Goal: Task Accomplishment & Management: Complete application form

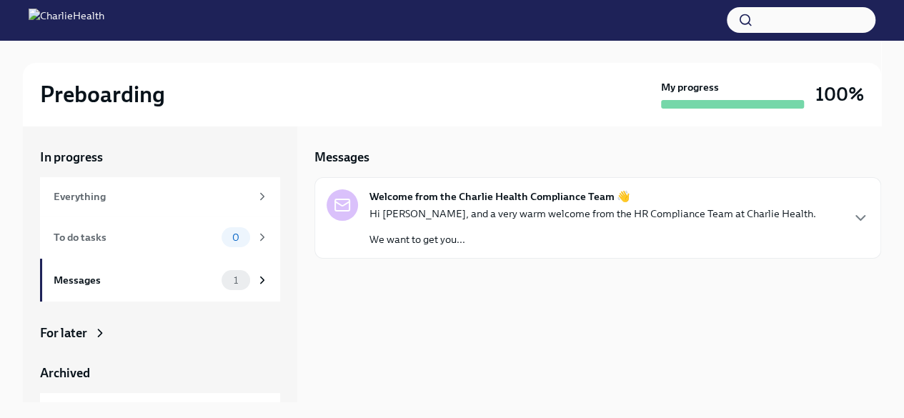
scroll to position [76, 0]
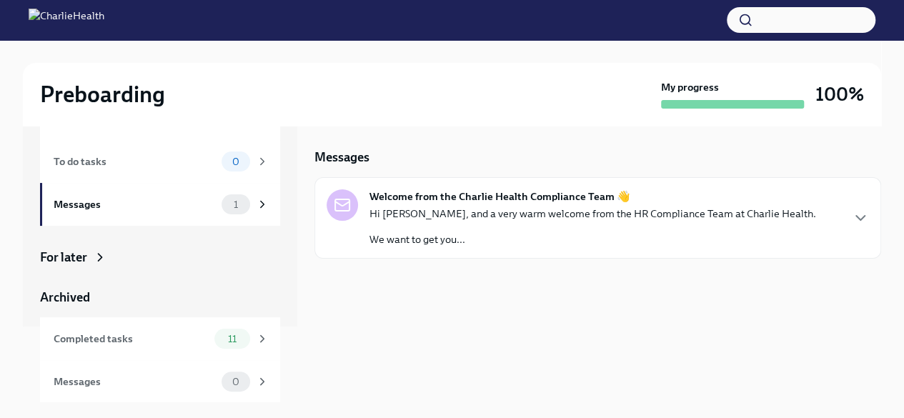
click at [87, 256] on div "For later" at bounding box center [160, 257] width 240 height 17
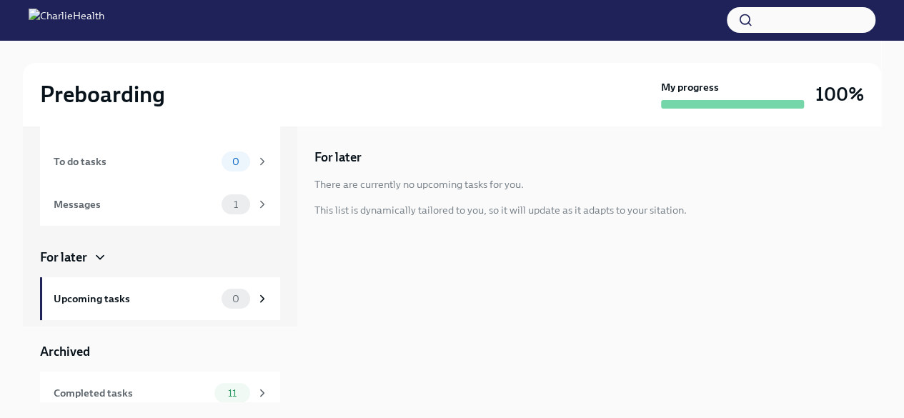
click at [100, 304] on div "Upcoming tasks" at bounding box center [135, 299] width 162 height 16
click at [190, 214] on div "Messages 1" at bounding box center [161, 204] width 215 height 20
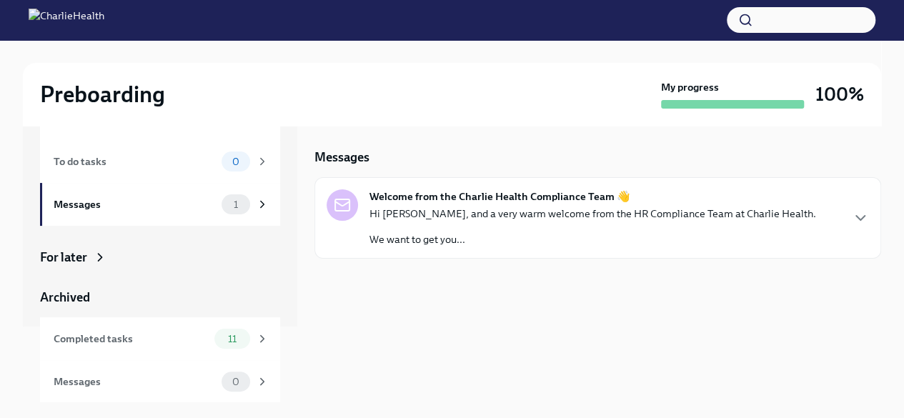
click at [415, 194] on strong "Welcome from the Charlie Health Compliance Team 👋" at bounding box center [499, 196] width 261 height 14
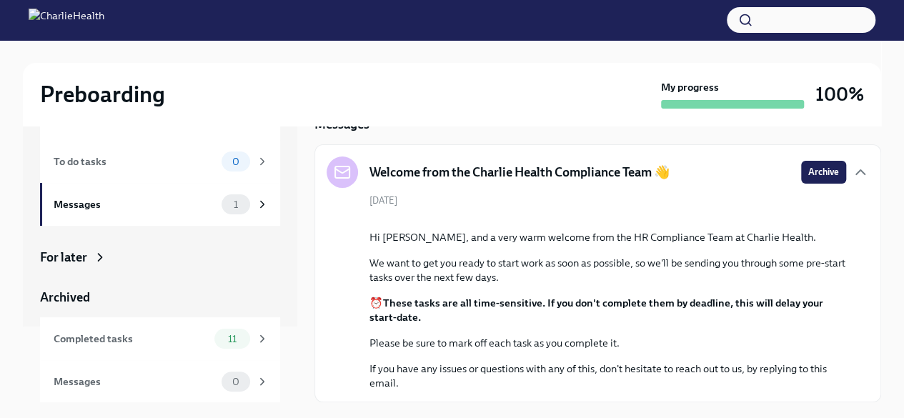
scroll to position [136, 0]
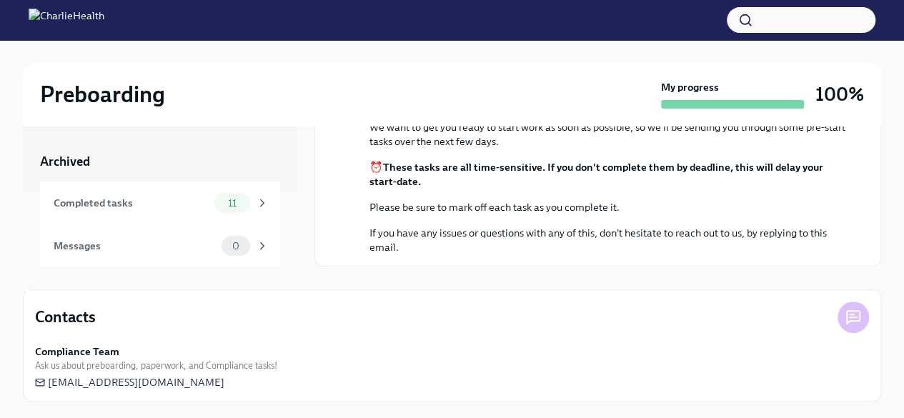
click at [160, 205] on div "Completed tasks" at bounding box center [131, 203] width 155 height 16
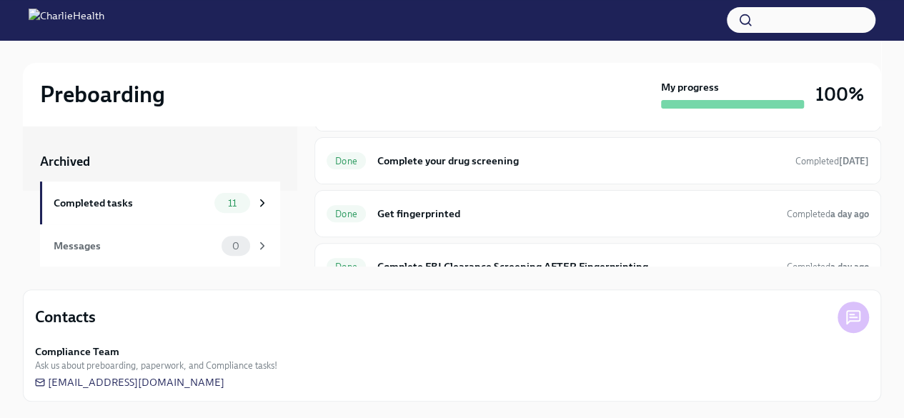
scroll to position [114, 0]
click at [450, 204] on div "Done Get fingerprinted Completed a day ago" at bounding box center [598, 215] width 542 height 23
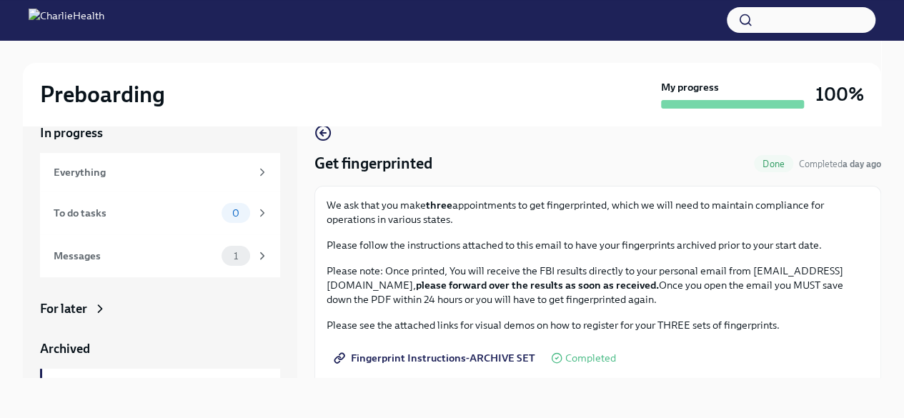
drag, startPoint x: 323, startPoint y: 281, endPoint x: 498, endPoint y: 285, distance: 175.1
copy p "[EMAIL_ADDRESS][DOMAIN_NAME]"
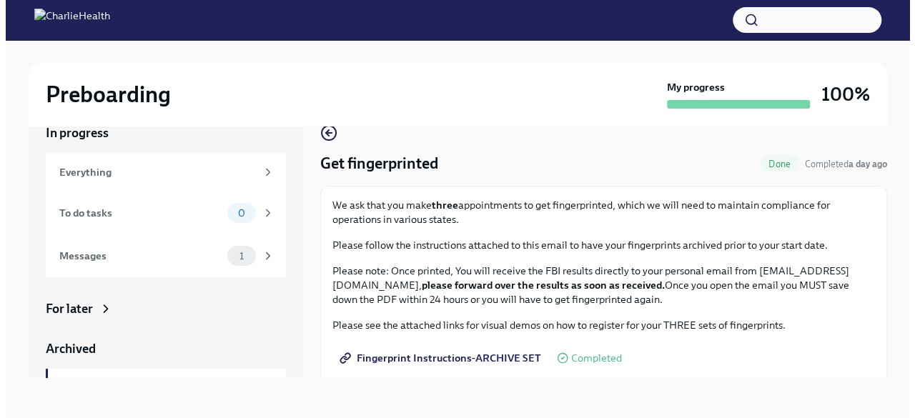
scroll to position [298, 0]
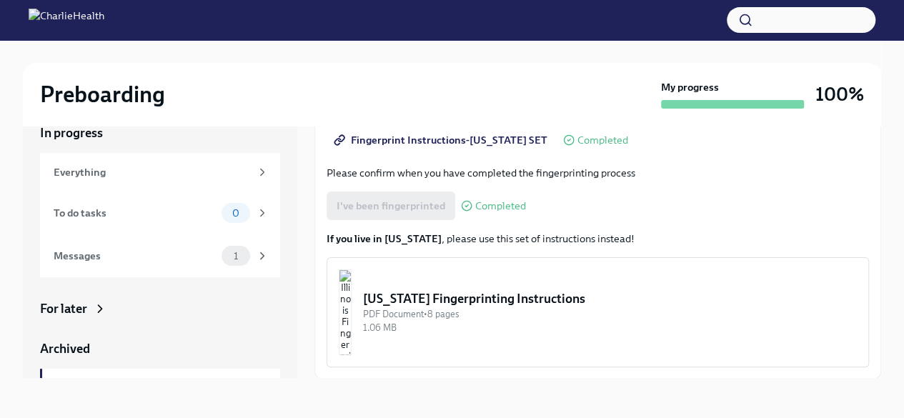
click at [492, 300] on div "[US_STATE] Fingerprinting Instructions" at bounding box center [610, 298] width 494 height 17
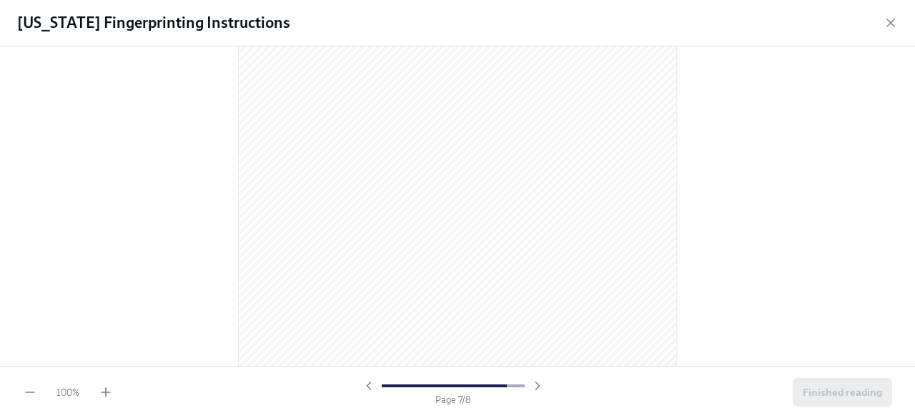
scroll to position [4320, 0]
click at [817, 397] on span "Finished reading" at bounding box center [841, 392] width 79 height 14
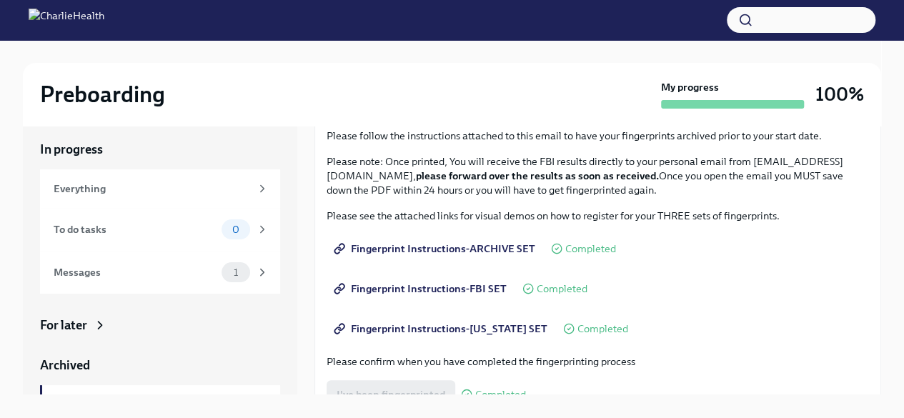
scroll to position [126, 0]
click at [415, 286] on span "Fingerprint Instructions-FBI SET" at bounding box center [422, 288] width 170 height 14
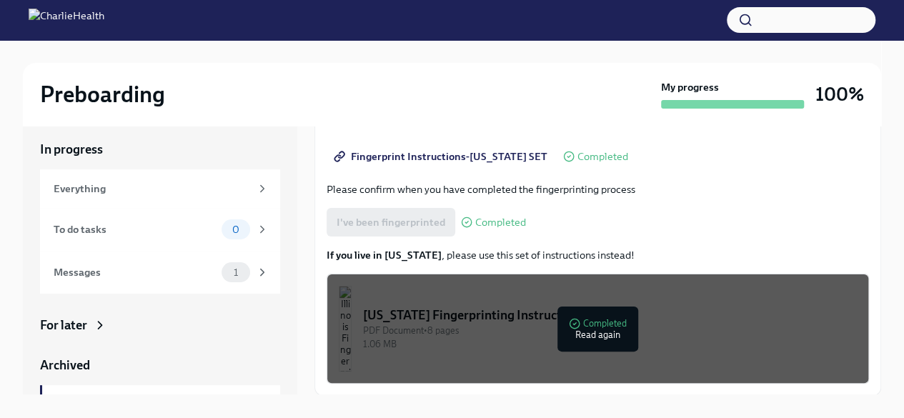
click at [184, 339] on div "In progress Everything To do tasks 0 Messages 1 For later Archived Completed ta…" at bounding box center [160, 306] width 240 height 330
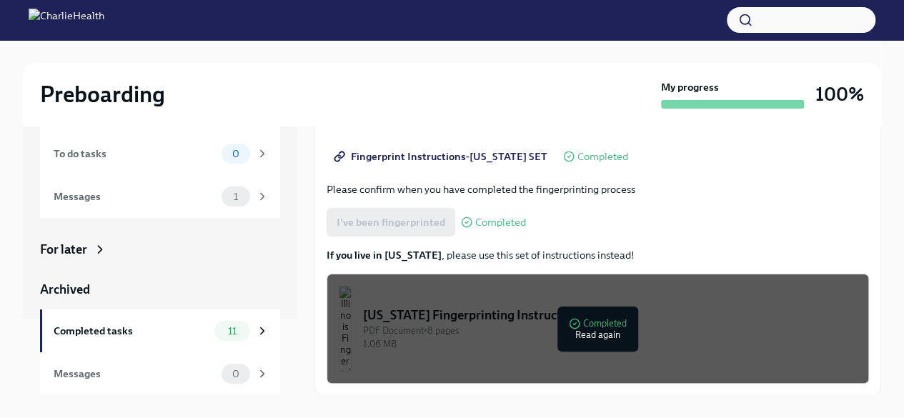
scroll to position [24, 0]
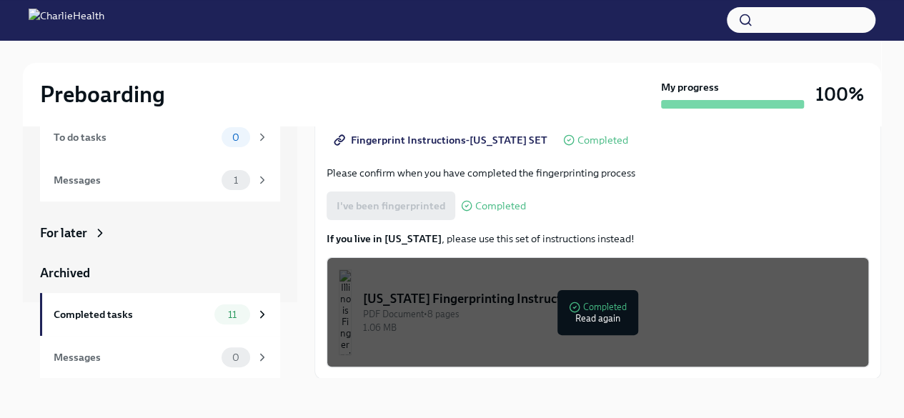
click at [126, 362] on div "Messages" at bounding box center [135, 357] width 162 height 16
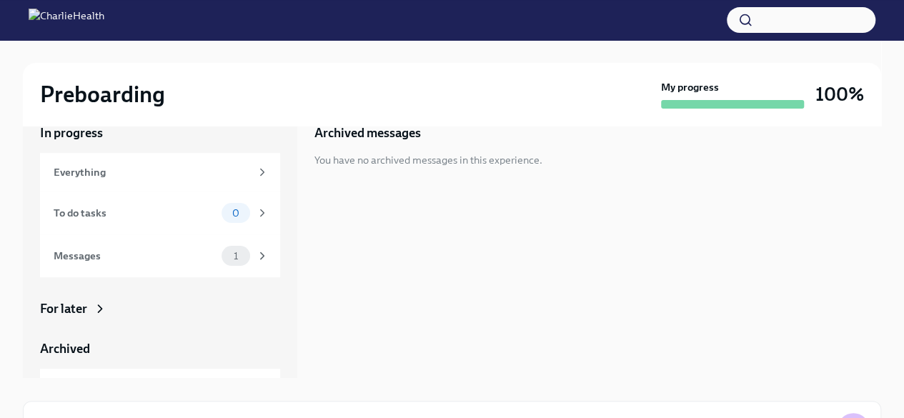
click at [152, 248] on div "Messages" at bounding box center [135, 256] width 162 height 16
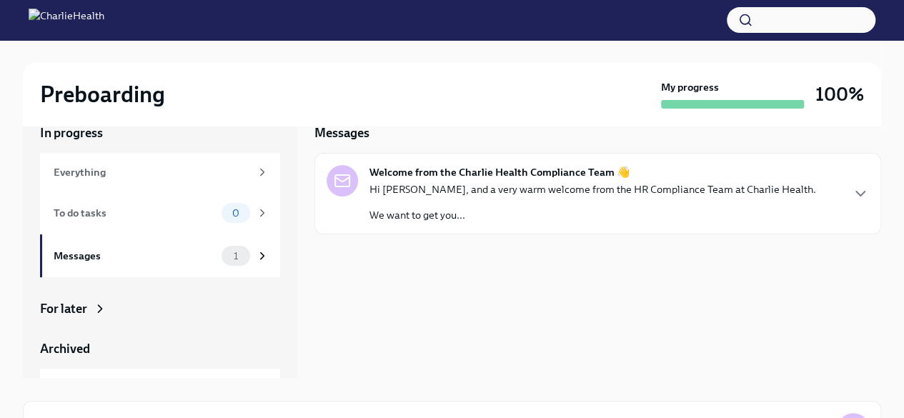
click at [501, 217] on p "We want to get you..." at bounding box center [592, 215] width 447 height 14
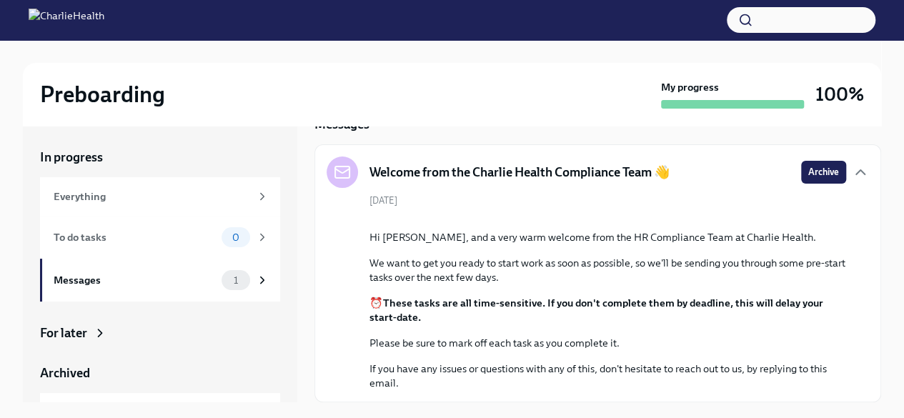
click at [101, 198] on div "Everything" at bounding box center [152, 197] width 197 height 16
click at [92, 335] on div "For later" at bounding box center [160, 332] width 240 height 17
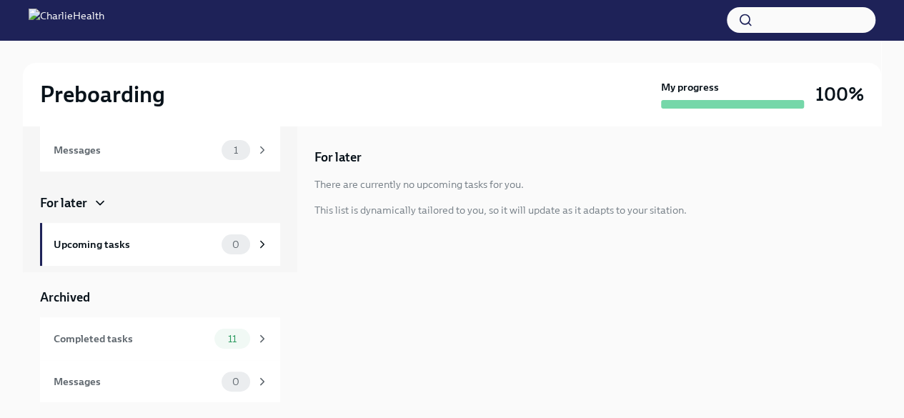
click at [146, 335] on div "Completed tasks" at bounding box center [131, 339] width 155 height 16
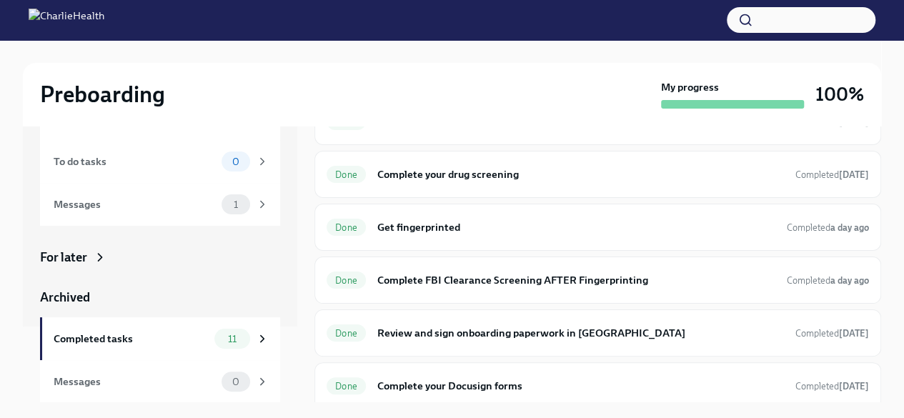
scroll to position [288, 0]
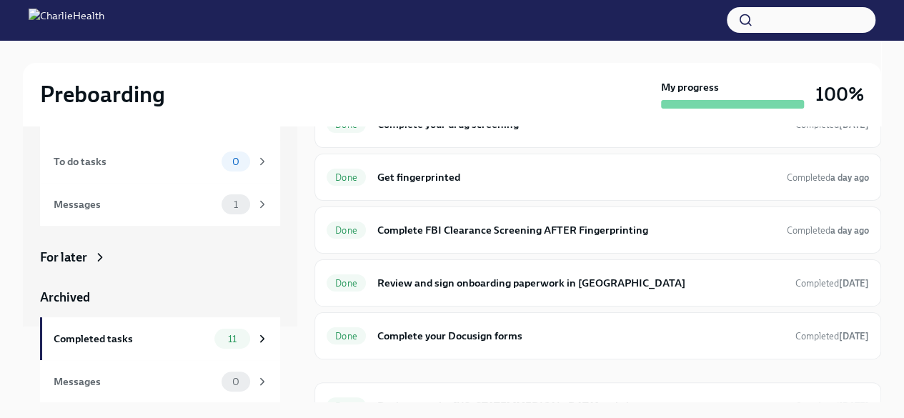
click at [501, 232] on h6 "Complete FBI Clearance Screening AFTER Fingerprinting" at bounding box center [576, 230] width 398 height 16
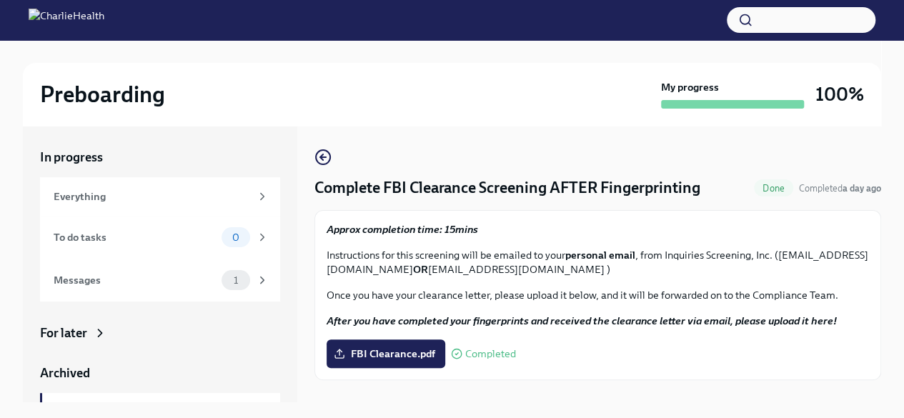
scroll to position [24, 0]
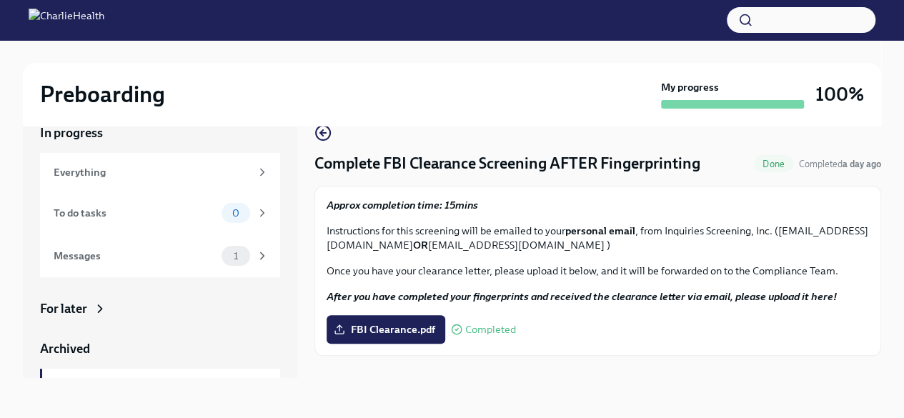
click at [382, 330] on span "FBI Clearance.pdf" at bounding box center [386, 329] width 99 height 14
click at [0, 0] on input "FBI Clearance.pdf" at bounding box center [0, 0] width 0 height 0
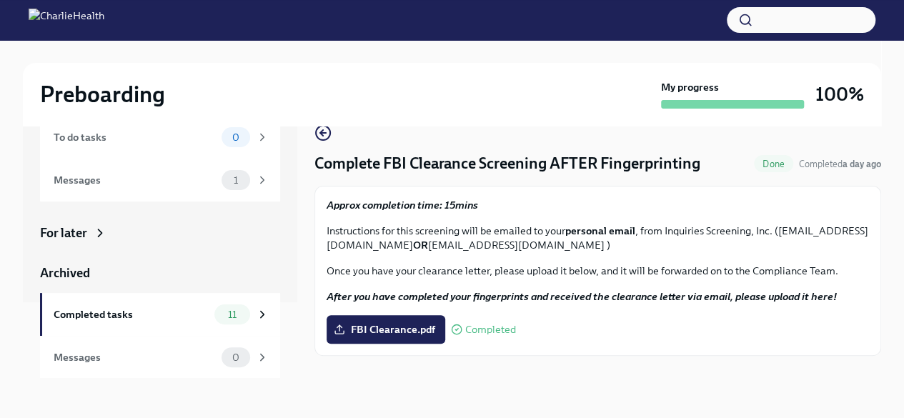
scroll to position [76, 0]
click at [321, 135] on icon "button" at bounding box center [322, 132] width 17 height 17
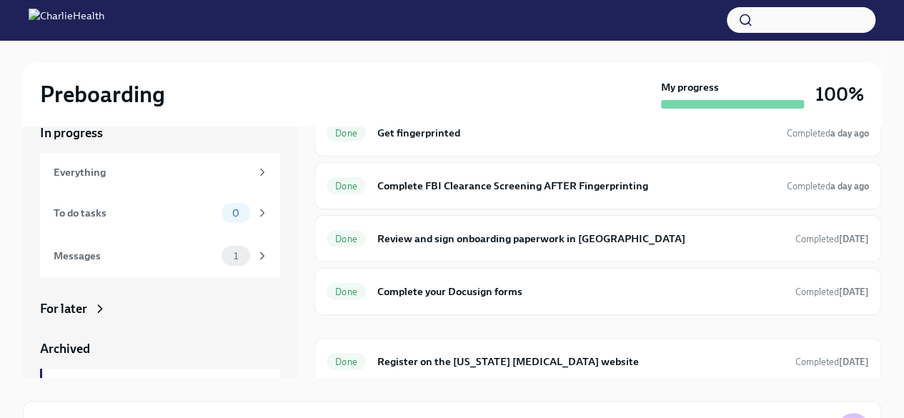
scroll to position [309, 0]
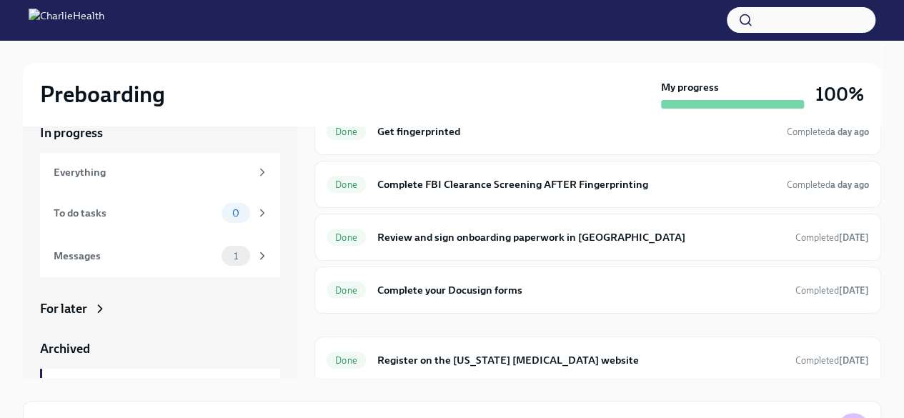
click at [454, 352] on h6 "Register on the [US_STATE] [MEDICAL_DATA] website" at bounding box center [580, 360] width 407 height 16
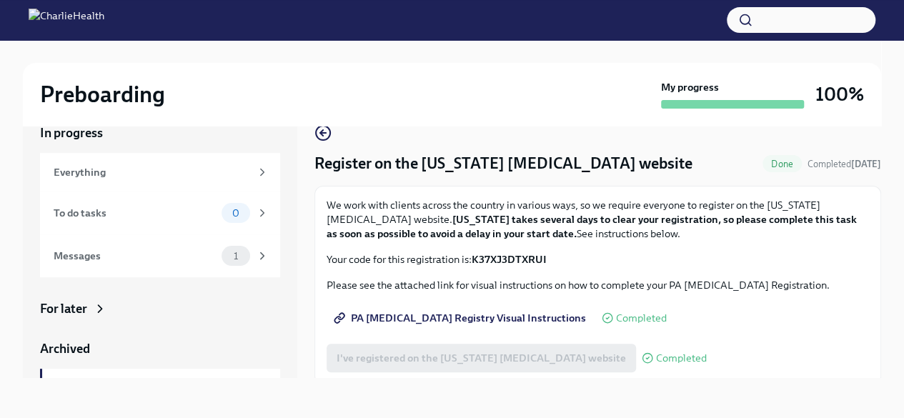
click at [454, 348] on div "I've registered on the [US_STATE] [MEDICAL_DATA] website Completed" at bounding box center [517, 358] width 380 height 29
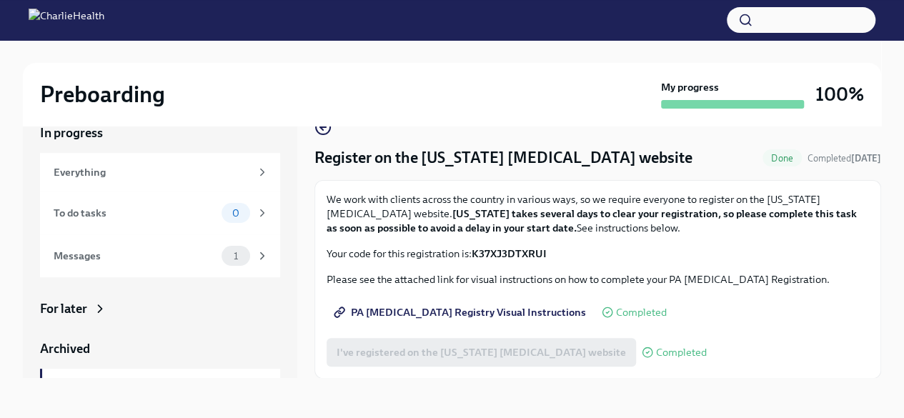
click at [762, 160] on span "Done" at bounding box center [781, 158] width 39 height 11
click at [327, 130] on icon "button" at bounding box center [322, 127] width 17 height 17
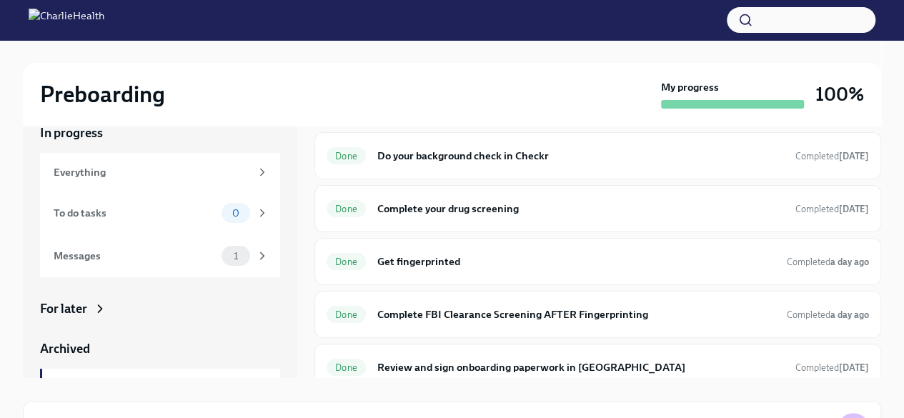
scroll to position [180, 0]
click at [456, 308] on h6 "Complete FBI Clearance Screening AFTER Fingerprinting" at bounding box center [576, 314] width 398 height 16
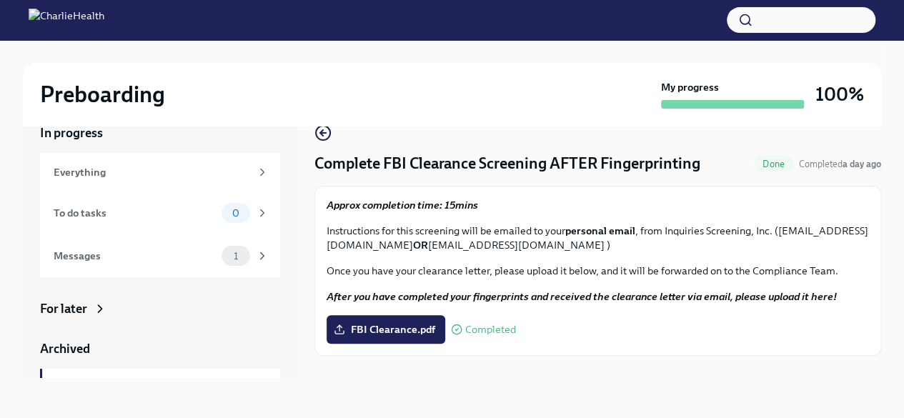
click at [319, 134] on icon "button" at bounding box center [322, 132] width 17 height 17
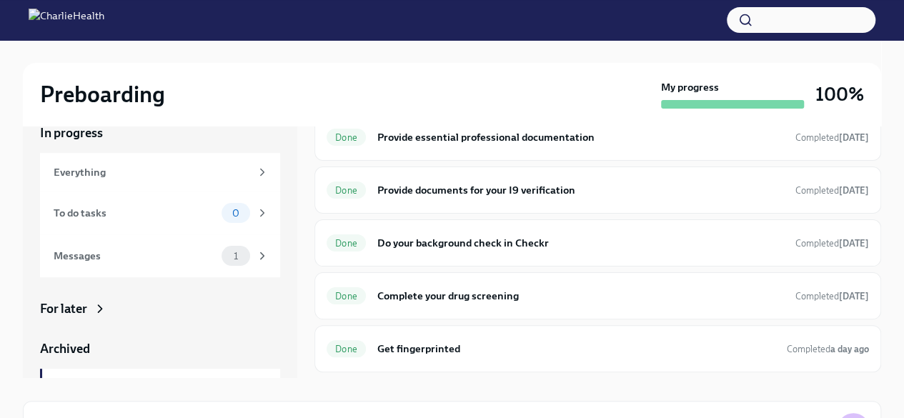
scroll to position [97, 0]
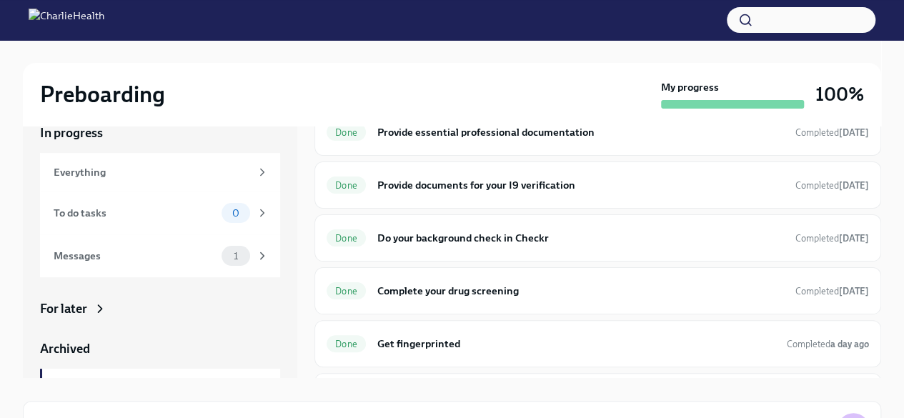
click at [462, 247] on div "Done Do your background check in Checkr Completed [DATE]" at bounding box center [598, 238] width 542 height 23
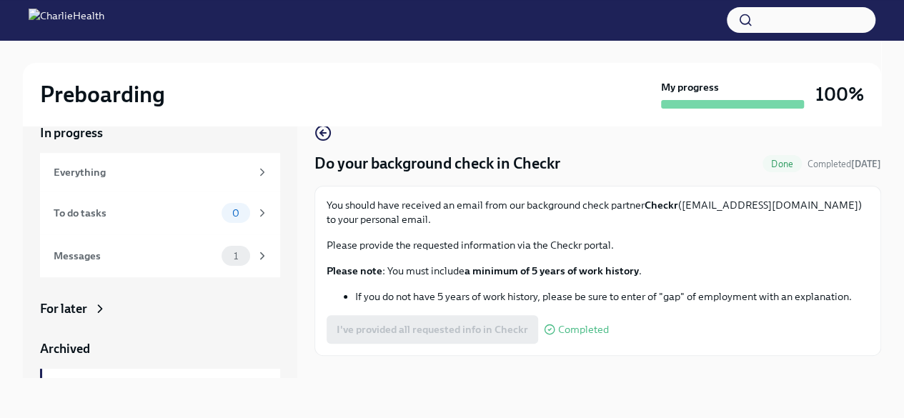
click at [322, 125] on div "Preboarding My progress 100%" at bounding box center [452, 94] width 858 height 63
click at [324, 137] on icon "button" at bounding box center [322, 132] width 17 height 17
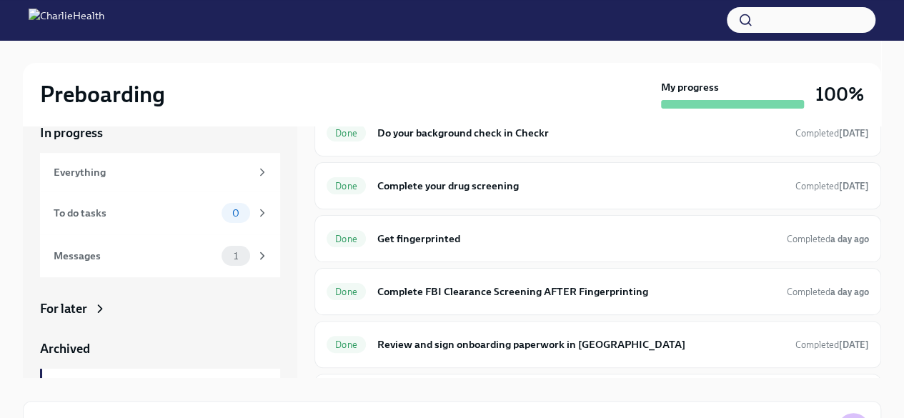
scroll to position [233, 0]
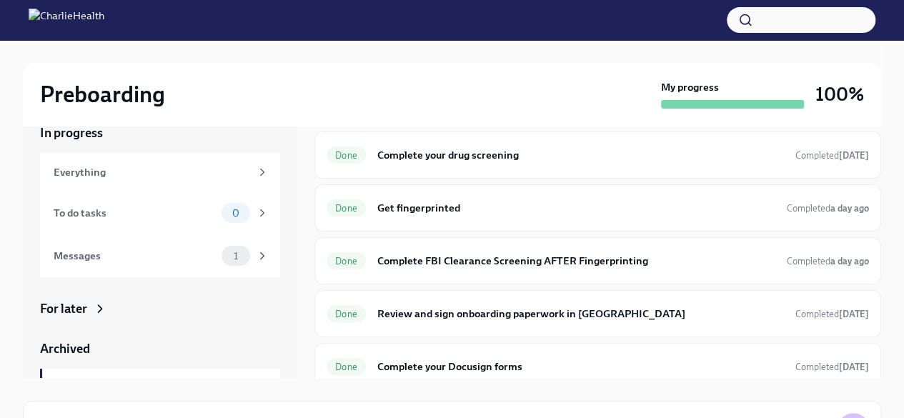
click at [422, 205] on h6 "Get fingerprinted" at bounding box center [576, 208] width 398 height 16
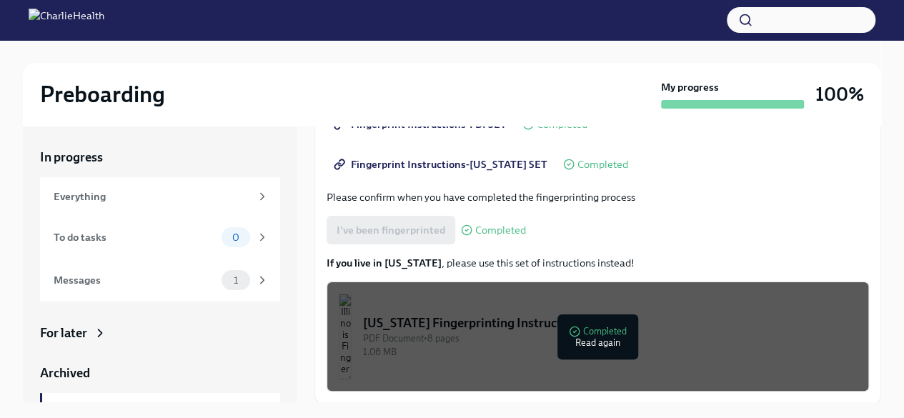
scroll to position [76, 0]
